Goal: Task Accomplishment & Management: Use online tool/utility

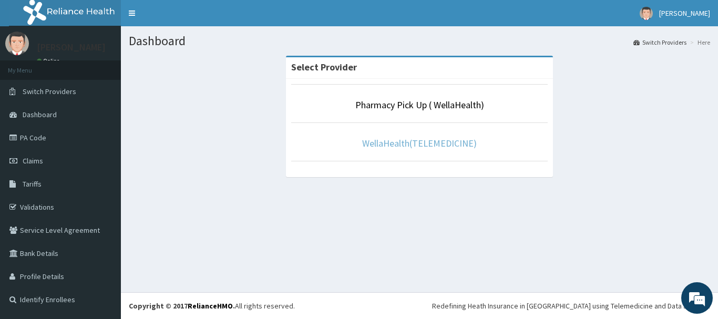
click at [446, 141] on link "WellaHealth(TELEMEDICINE)" at bounding box center [419, 143] width 115 height 12
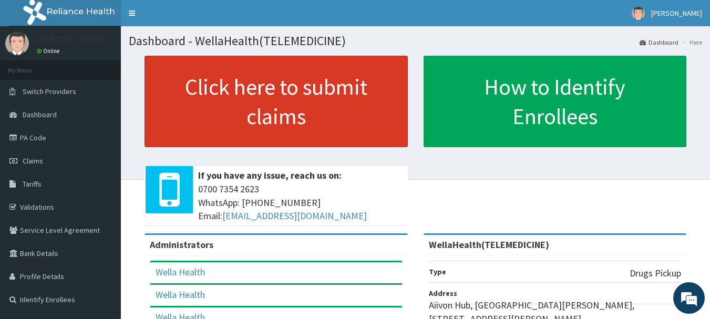
click at [384, 138] on link "Click here to submit claims" at bounding box center [275, 101] width 263 height 91
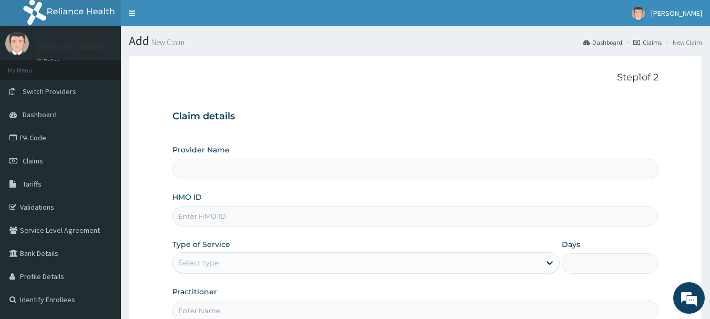
type input "WellaHealth(TELEMEDICINE)"
click at [647, 40] on link "Claims" at bounding box center [647, 42] width 28 height 9
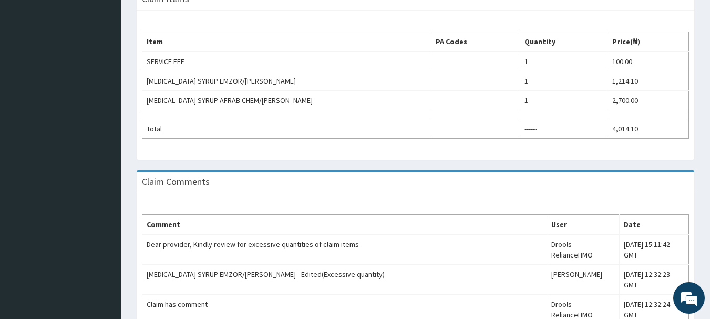
scroll to position [325, 0]
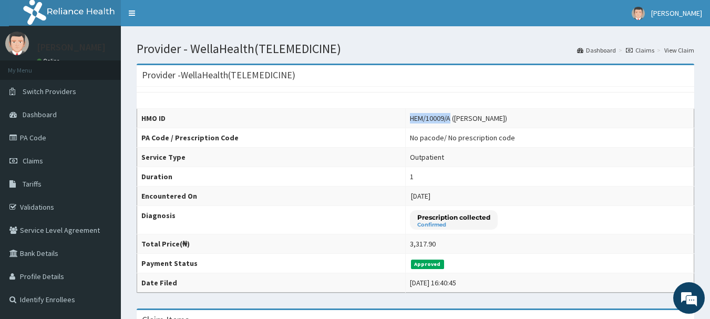
drag, startPoint x: 386, startPoint y: 117, endPoint x: 426, endPoint y: 119, distance: 40.0
click at [426, 119] on div "HEM/10009/A (Racheal Isaac Azubuike)" at bounding box center [458, 118] width 97 height 11
copy div "HEM/10009/A"
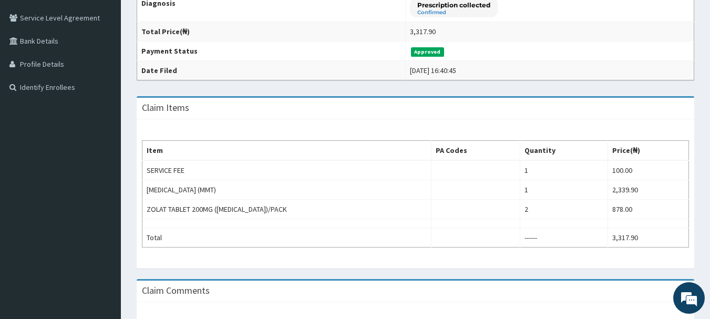
scroll to position [229, 0]
